Goal: Task Accomplishment & Management: Manage account settings

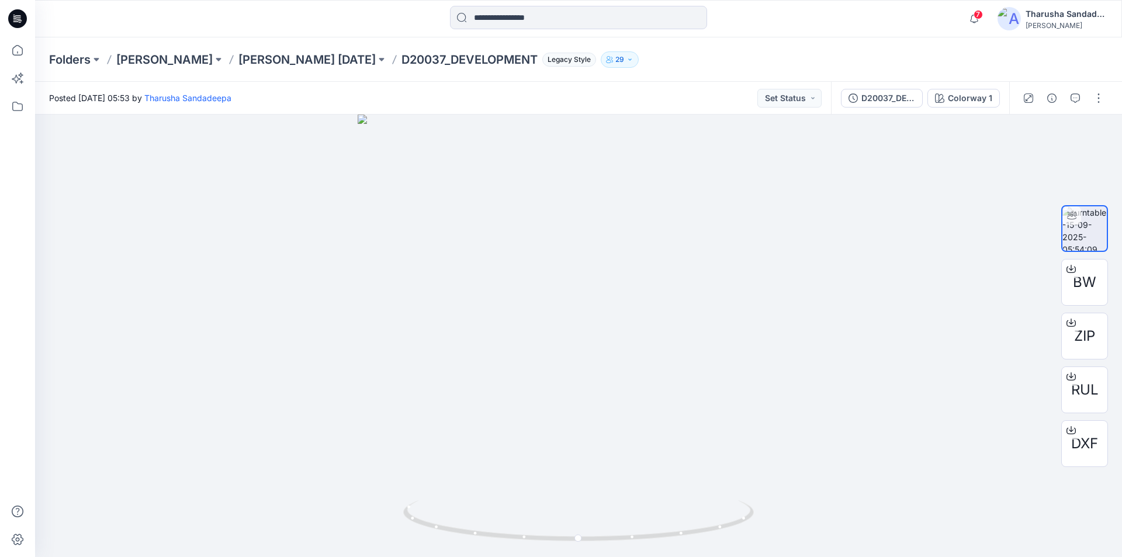
drag, startPoint x: 19, startPoint y: 19, endPoint x: 61, endPoint y: 18, distance: 42.7
click at [19, 19] on icon at bounding box center [19, 19] width 5 height 1
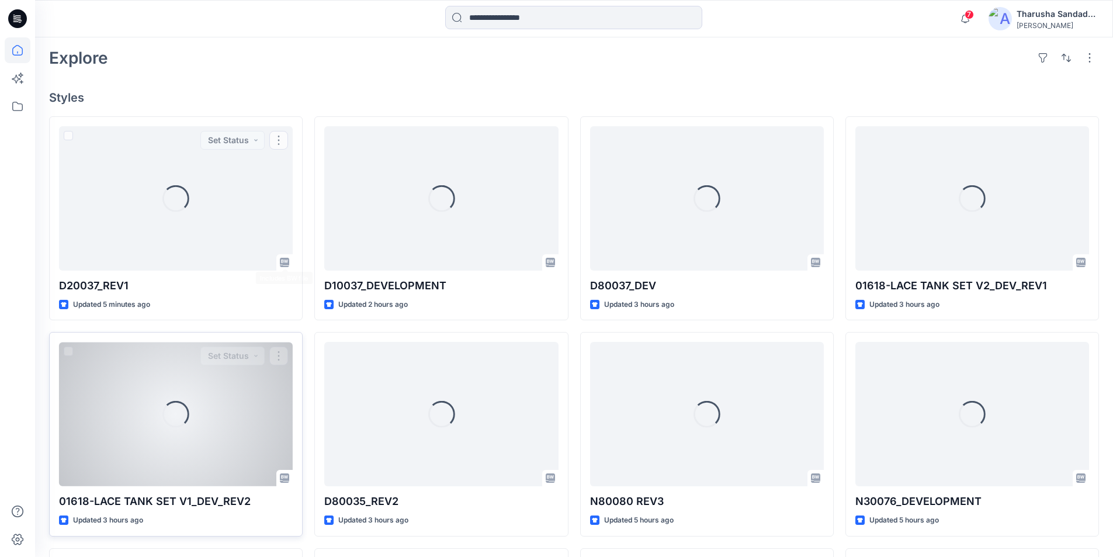
scroll to position [314, 0]
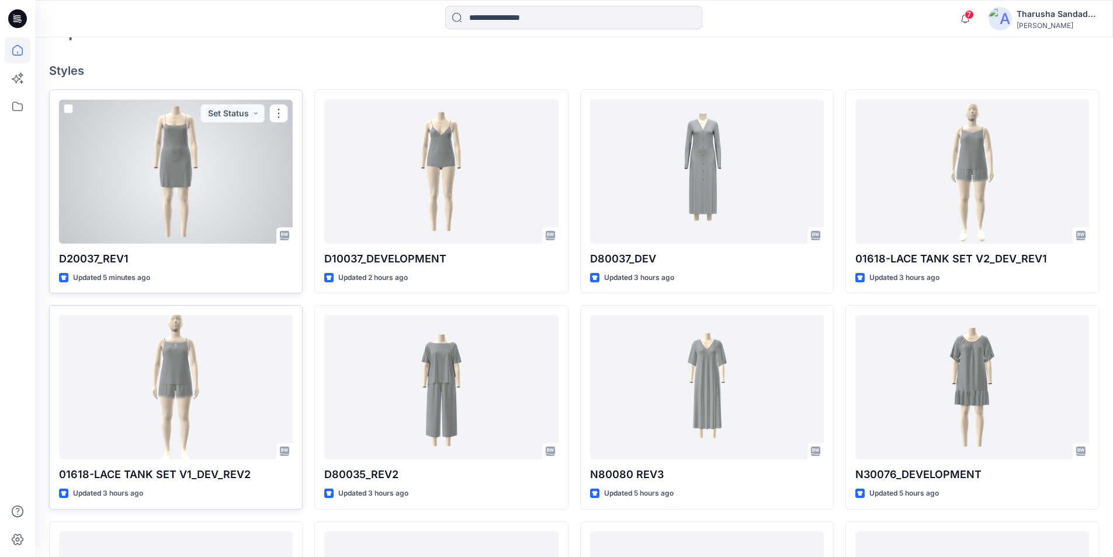
click at [226, 196] on div at bounding box center [176, 171] width 234 height 144
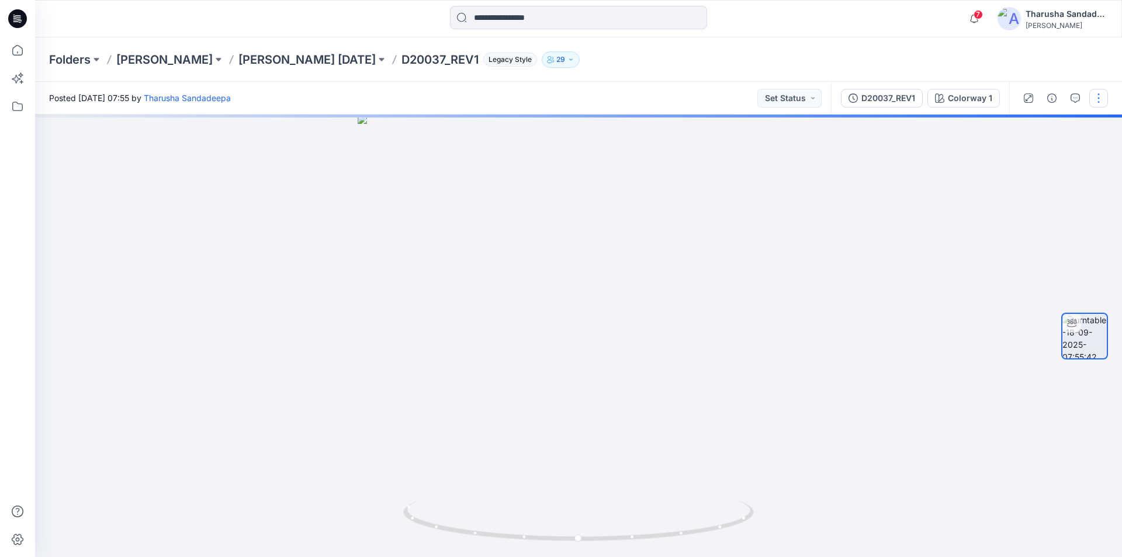
click at [1102, 100] on button "button" at bounding box center [1098, 98] width 19 height 19
click at [1038, 128] on button "Edit" at bounding box center [1050, 126] width 108 height 22
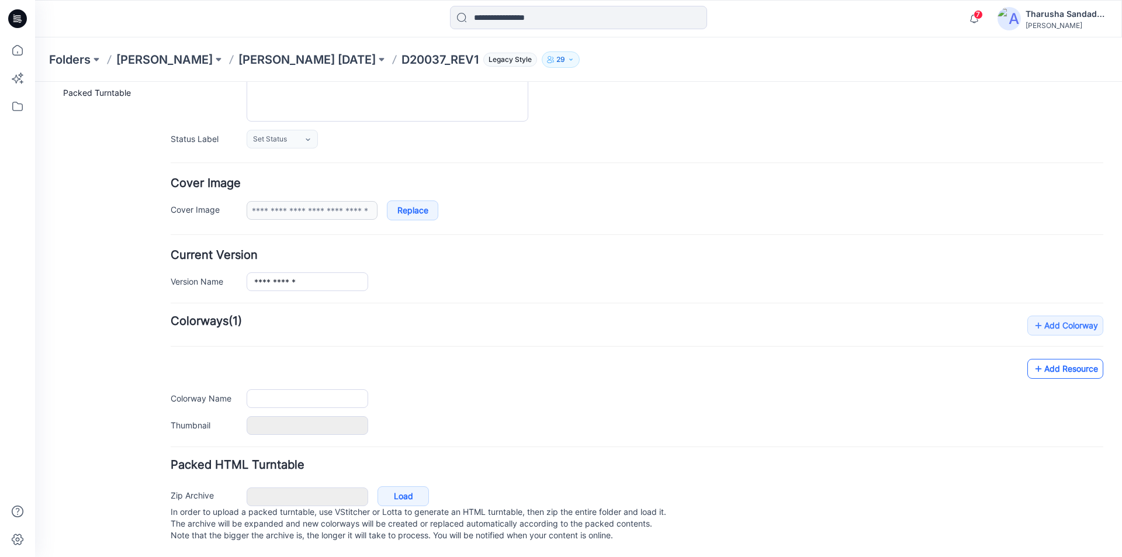
type input "**********"
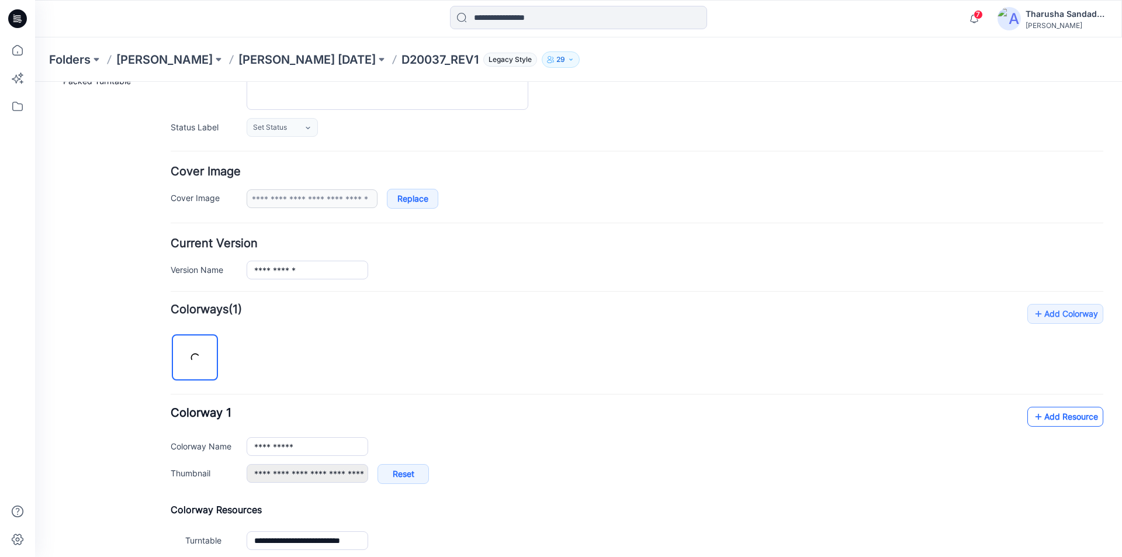
scroll to position [153, 0]
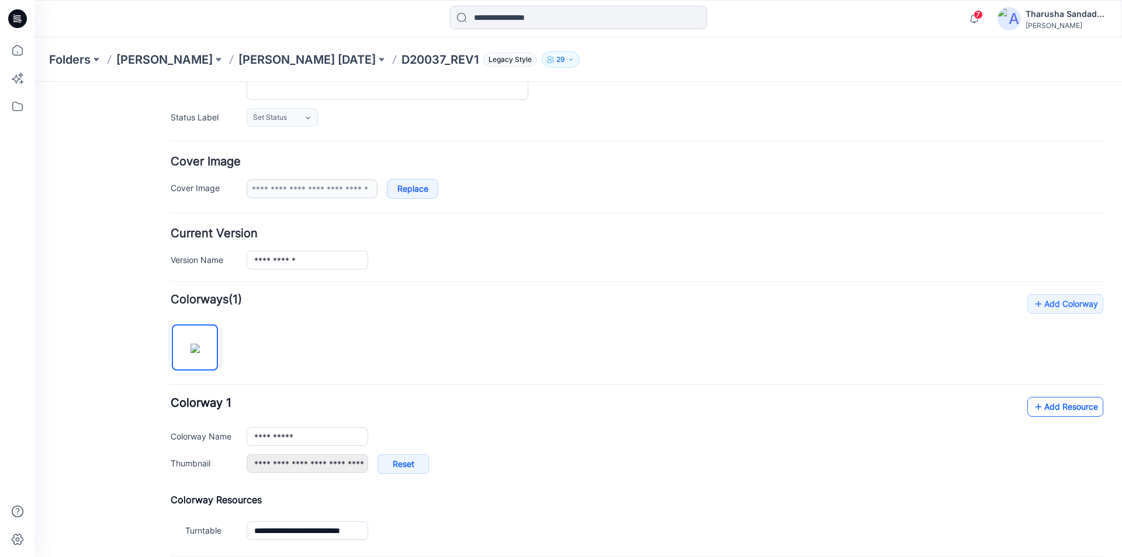
click at [1056, 411] on link "Add Resource" at bounding box center [1065, 407] width 76 height 20
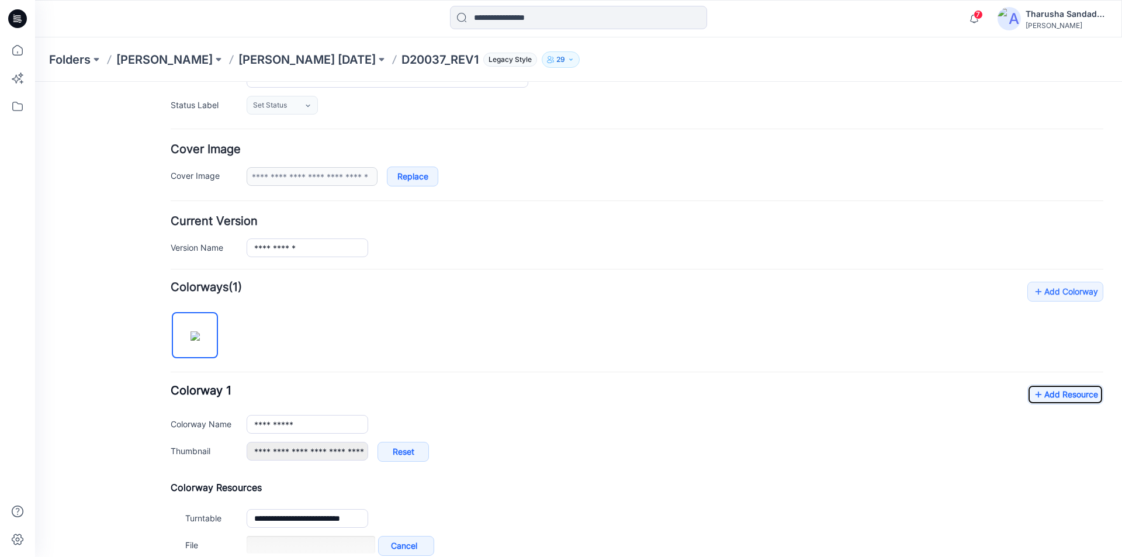
scroll to position [301, 0]
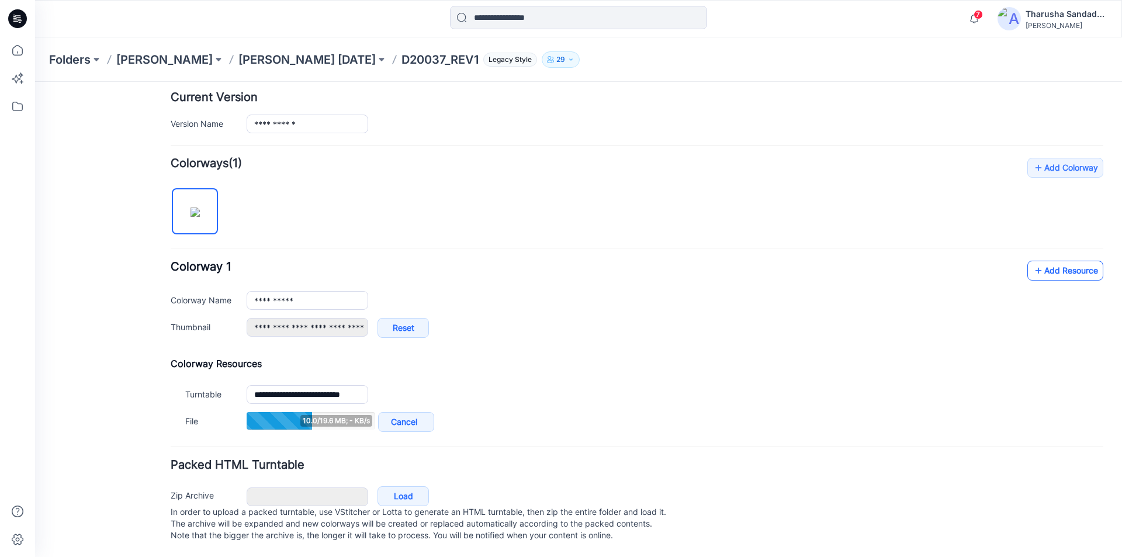
click at [1049, 265] on link "Add Resource" at bounding box center [1065, 271] width 76 height 20
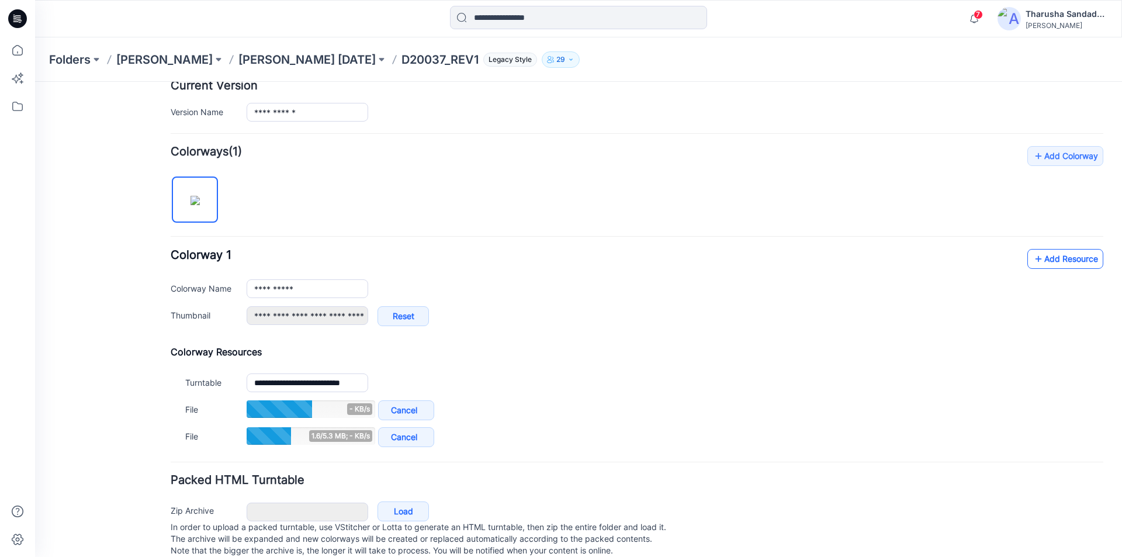
click at [1045, 259] on link "Add Resource" at bounding box center [1065, 259] width 76 height 20
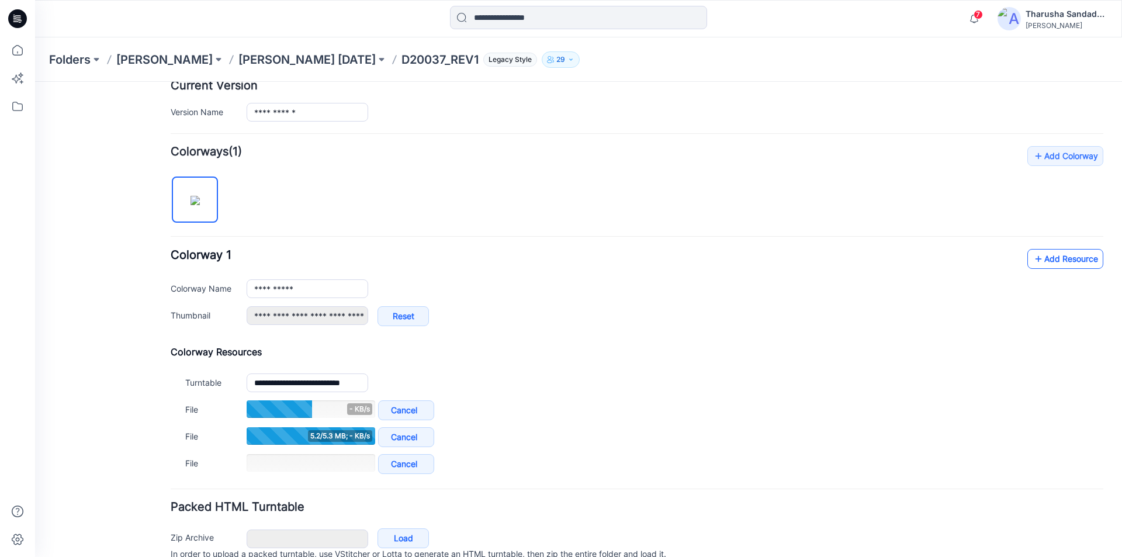
click at [1047, 258] on link "Add Resource" at bounding box center [1065, 259] width 76 height 20
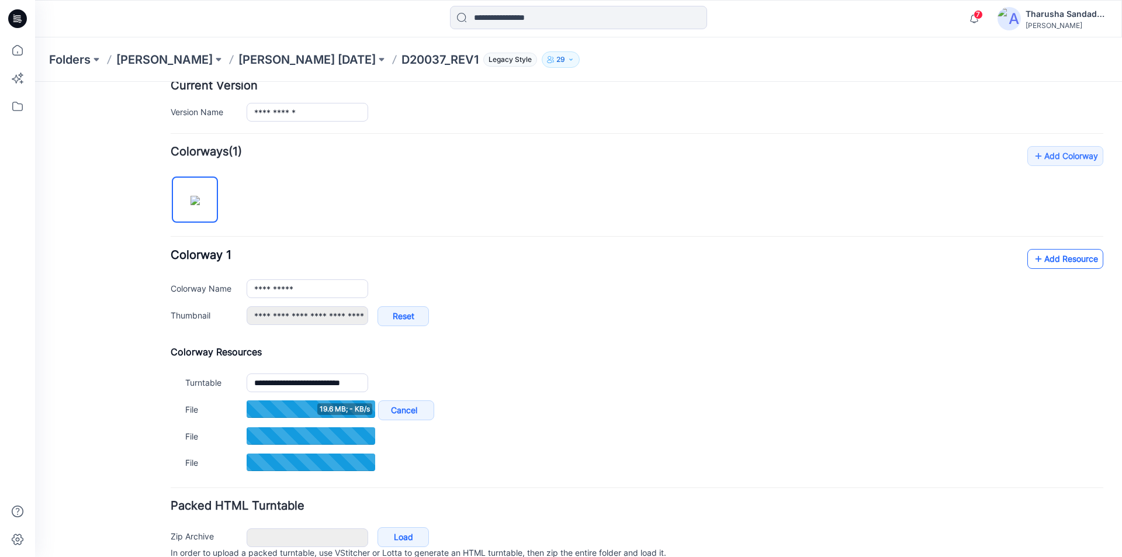
click at [1082, 259] on link "Add Resource" at bounding box center [1065, 259] width 76 height 20
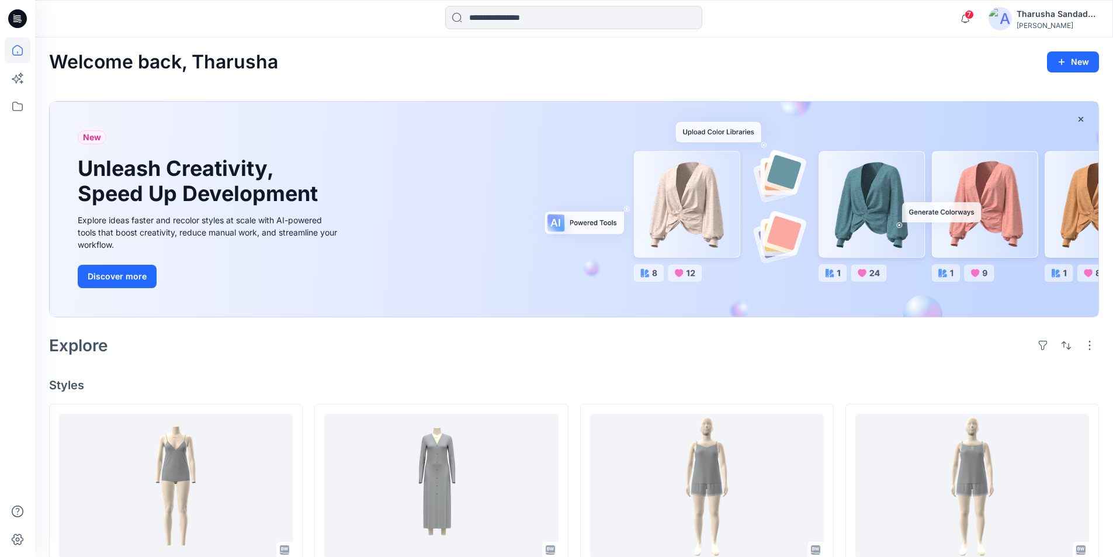
click at [337, 52] on div "Welcome back, Tharusha New" at bounding box center [574, 62] width 1050 height 22
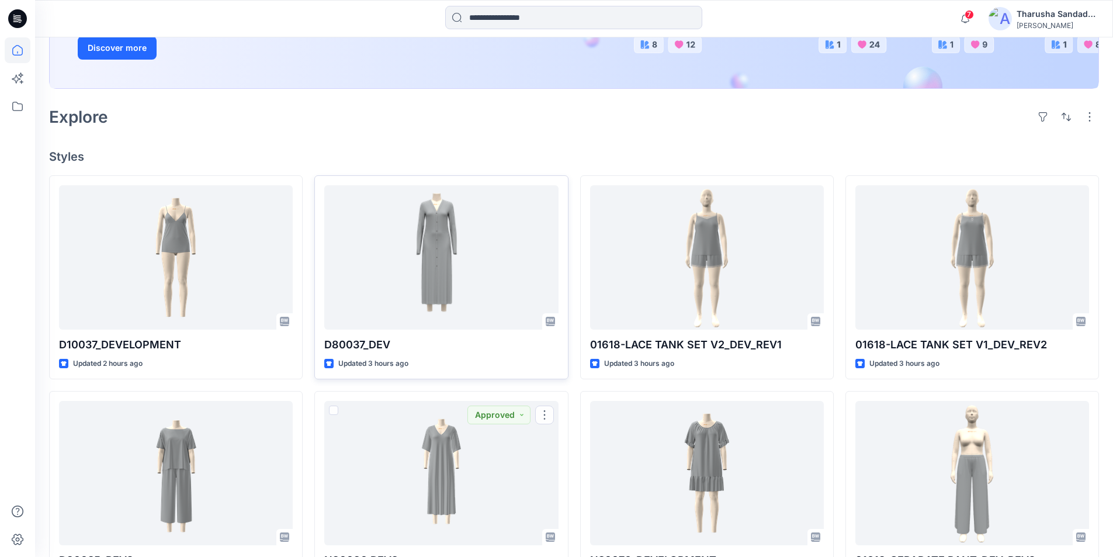
scroll to position [234, 0]
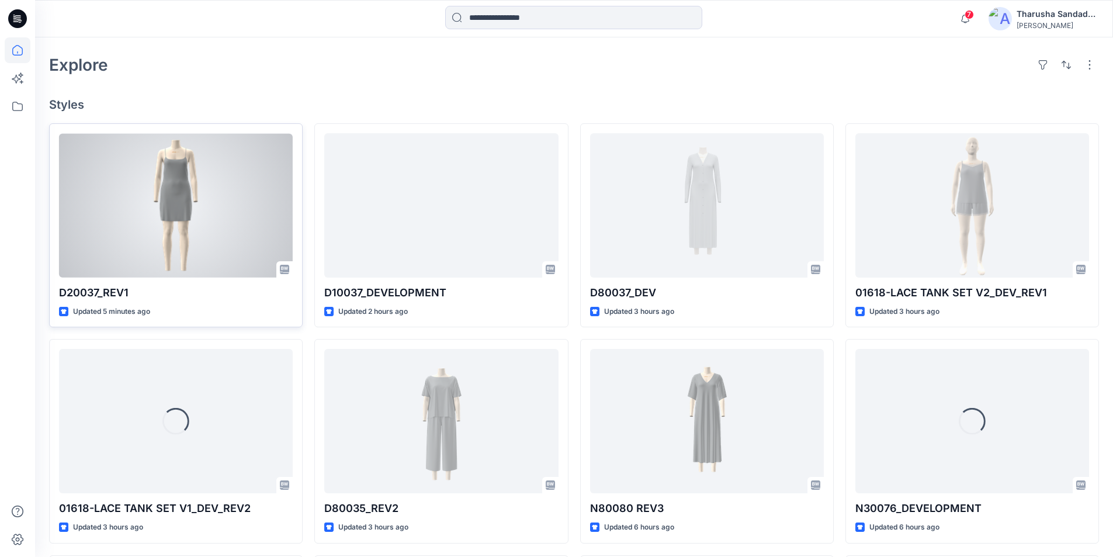
scroll to position [292, 0]
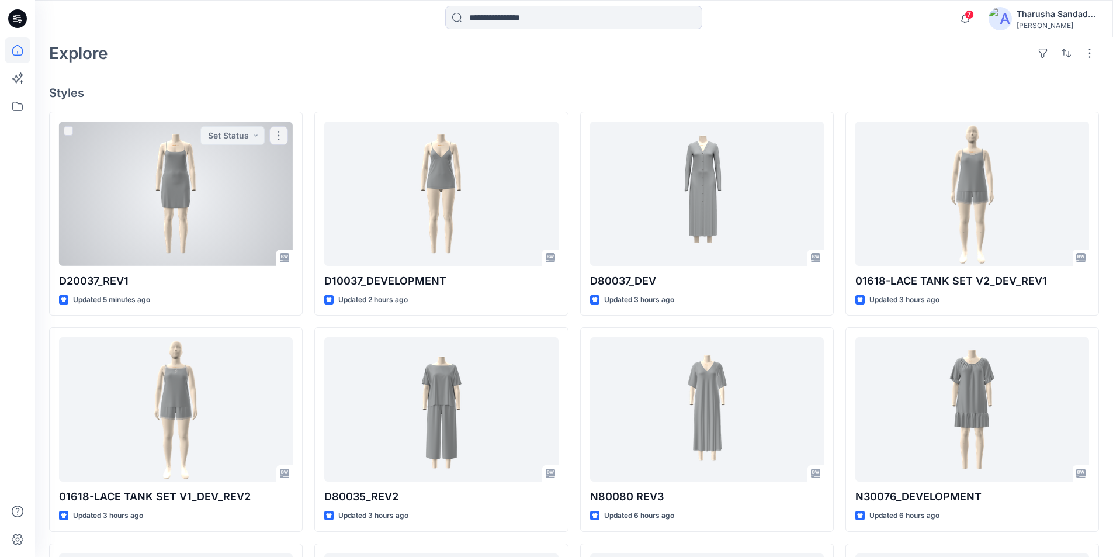
click at [174, 151] on div at bounding box center [176, 194] width 234 height 144
